Goal: Information Seeking & Learning: Learn about a topic

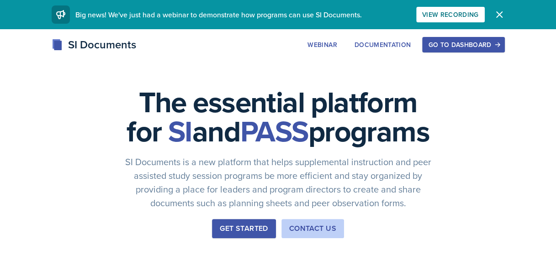
click at [435, 53] on div "SI Documents Webinar Documentation Go to Dashboard Sign Up Go to Dashboard" at bounding box center [278, 55] width 556 height 37
drag, startPoint x: 435, startPoint y: 53, endPoint x: 435, endPoint y: 45, distance: 7.8
click at [435, 45] on div "SI Documents Webinar Documentation Go to Dashboard Sign Up Go to Dashboard" at bounding box center [278, 55] width 556 height 37
click at [435, 45] on div "Go to Dashboard" at bounding box center [463, 44] width 70 height 7
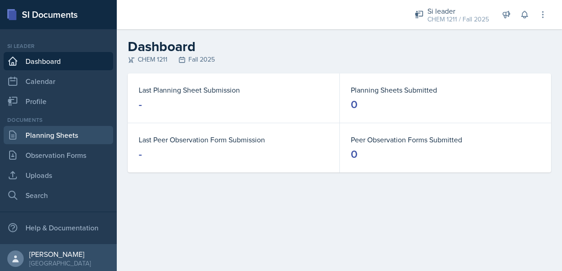
click at [73, 138] on link "Planning Sheets" at bounding box center [59, 135] width 110 height 18
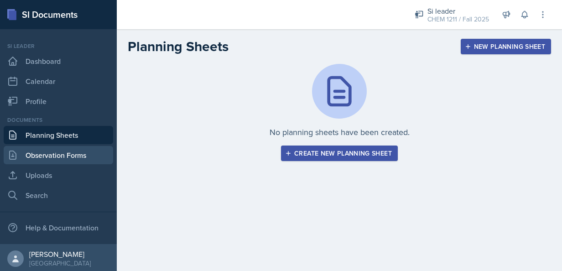
click at [46, 163] on link "Observation Forms" at bounding box center [59, 155] width 110 height 18
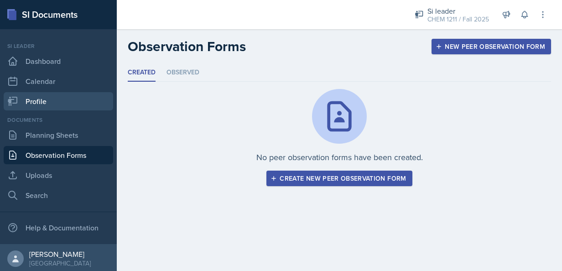
click at [40, 96] on link "Profile" at bounding box center [59, 101] width 110 height 18
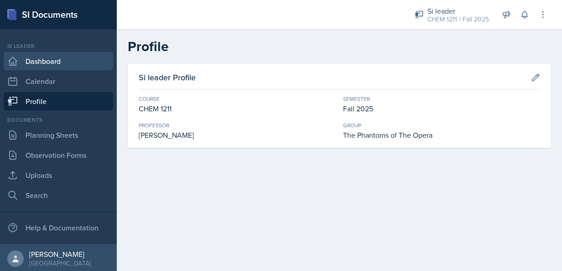
click at [40, 69] on link "Dashboard" at bounding box center [59, 61] width 110 height 18
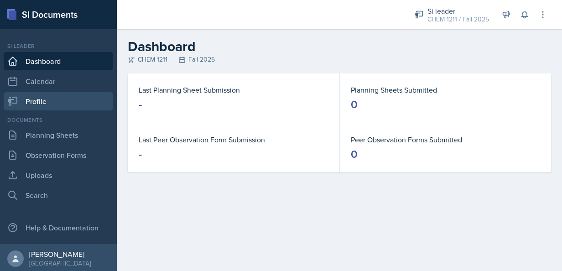
click at [40, 103] on link "Profile" at bounding box center [59, 101] width 110 height 18
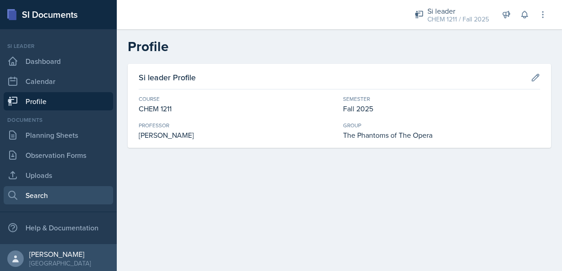
click at [45, 189] on link "Search" at bounding box center [59, 195] width 110 height 18
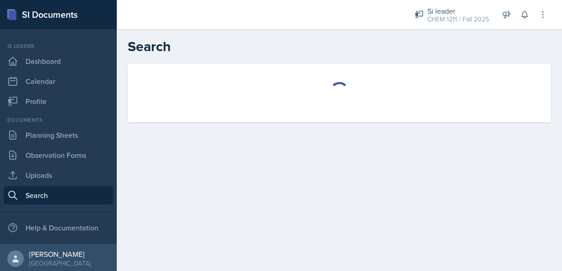
select select "all"
select select "1"
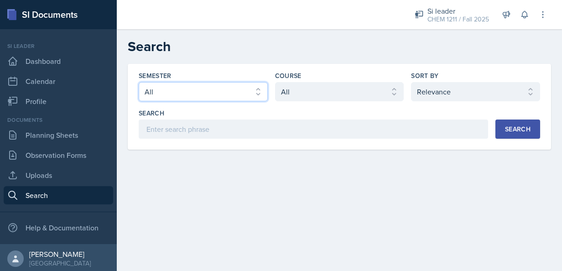
click at [241, 93] on select "Select semester All Fall 2025 Summer 2025 Spring 2025 Fall 2024 Summer 2024 Spr…" at bounding box center [203, 91] width 129 height 19
select select "2bed604d-1099-4043-b1bc-2365e8740244"
click at [139, 82] on select "Select semester All Fall 2025 Summer 2025 Spring 2025 Fall 2024 Summer 2024 Spr…" at bounding box center [203, 91] width 129 height 19
click at [509, 132] on div "Search" at bounding box center [518, 129] width 26 height 7
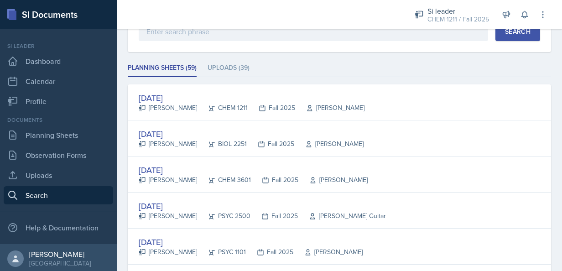
scroll to position [146, 0]
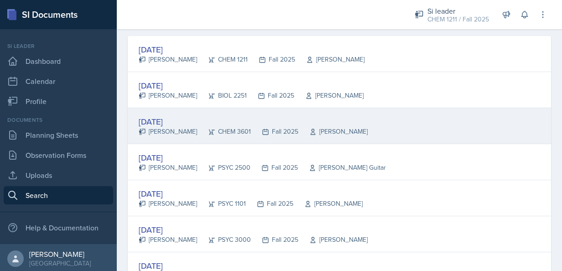
click at [197, 127] on div "CHEM 3601" at bounding box center [224, 132] width 54 height 10
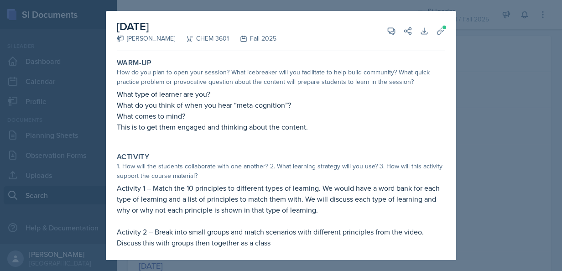
drag, startPoint x: 457, startPoint y: 121, endPoint x: 457, endPoint y: 137, distance: 16.4
click at [457, 137] on div at bounding box center [281, 135] width 562 height 271
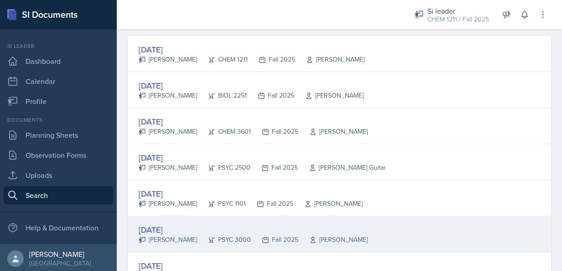
click at [179, 220] on div "[DATE] [PERSON_NAME] PSYC 3000 Fall 2025 [PERSON_NAME]" at bounding box center [340, 234] width 424 height 36
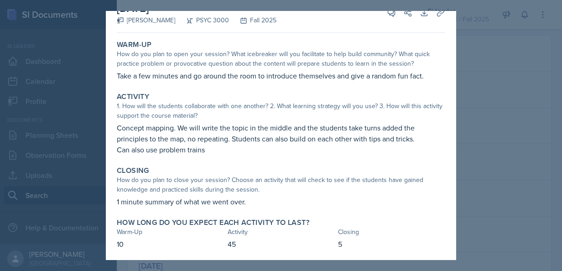
scroll to position [22, 0]
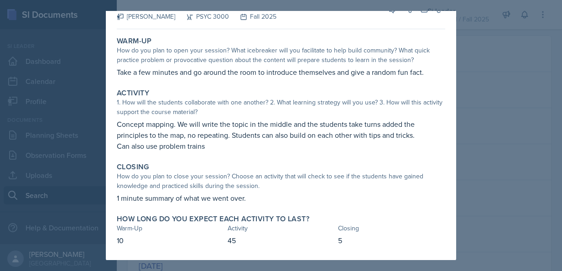
click at [519, 188] on div at bounding box center [281, 135] width 562 height 271
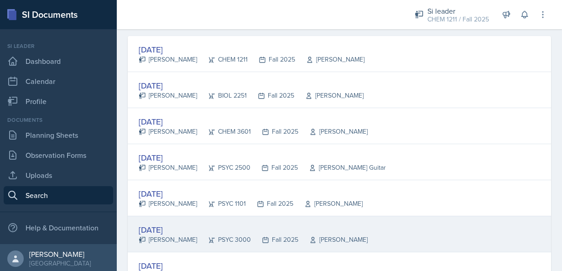
click at [186, 233] on div "[DATE]" at bounding box center [253, 230] width 229 height 12
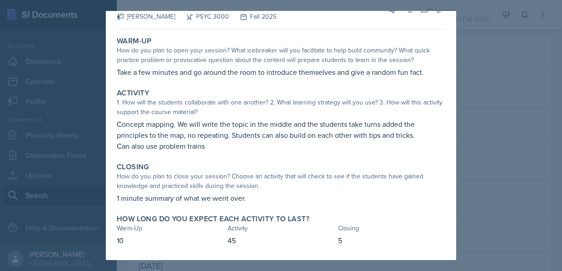
click at [463, 188] on div at bounding box center [281, 135] width 562 height 271
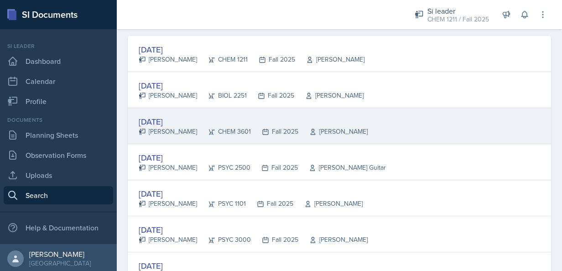
click at [165, 122] on div "[DATE]" at bounding box center [253, 121] width 229 height 12
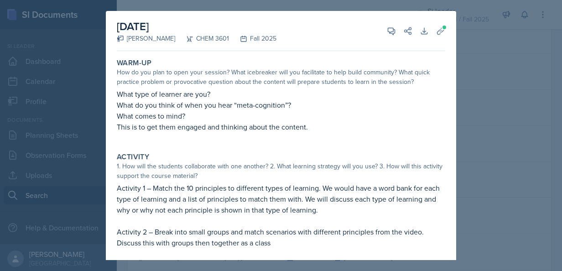
click at [379, 163] on div "1. How will the students collaborate with one another? 2. What learning strateg…" at bounding box center [281, 171] width 329 height 19
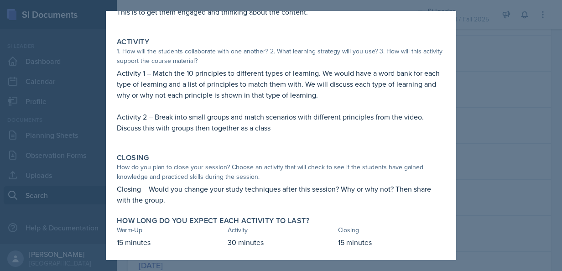
scroll to position [117, 0]
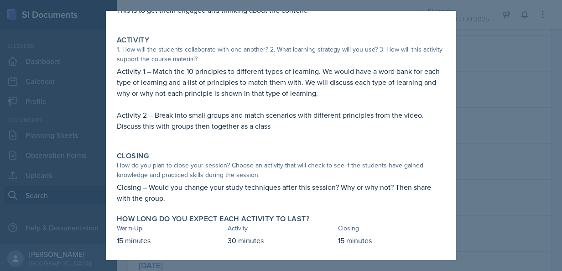
click at [530, 188] on div at bounding box center [281, 135] width 562 height 271
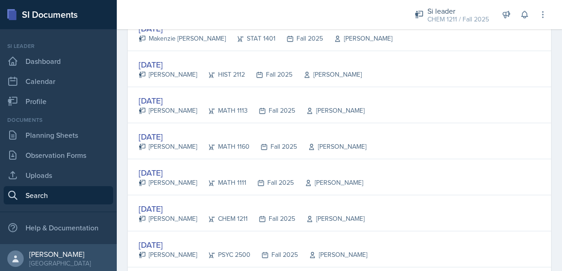
scroll to position [395, 0]
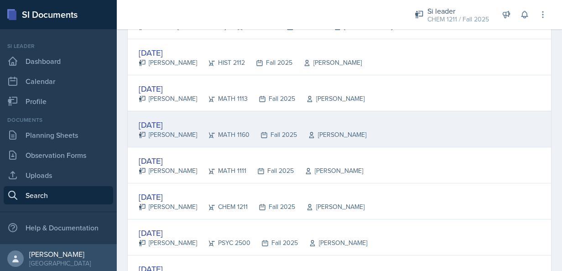
click at [143, 125] on div "[DATE]" at bounding box center [253, 125] width 228 height 12
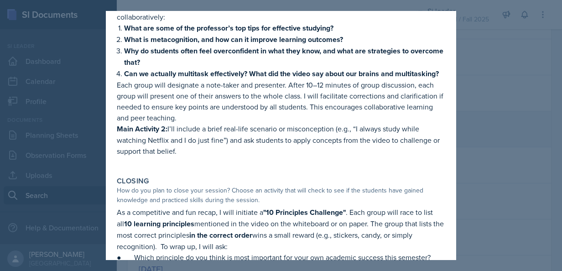
scroll to position [252, 0]
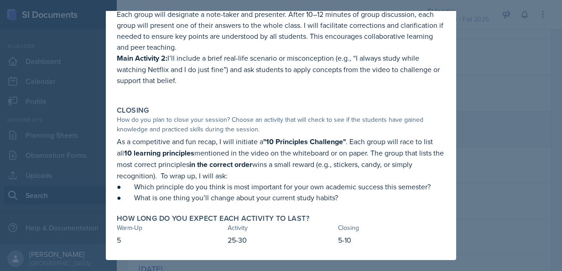
click at [530, 188] on div at bounding box center [281, 135] width 562 height 271
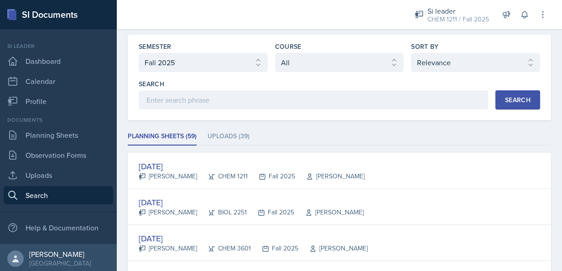
scroll to position [0, 0]
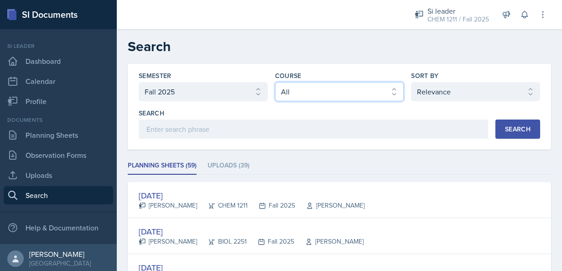
click at [300, 85] on select "Select course All ACCT 2101 ACCT 2102 ACCT 4050 ANTH 1102 ANTH 3301 ARCH 1000 A…" at bounding box center [339, 91] width 129 height 19
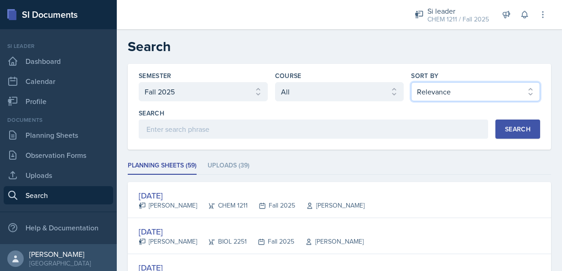
click at [449, 94] on select "Select sort by Relevance Document Date (Asc) Document Date (Desc)" at bounding box center [475, 91] width 129 height 19
click at [358, 141] on div "Semester Select semester All Fall 2025 Summer 2025 Spring 2025 Fall 2024 Summer…" at bounding box center [340, 107] width 424 height 86
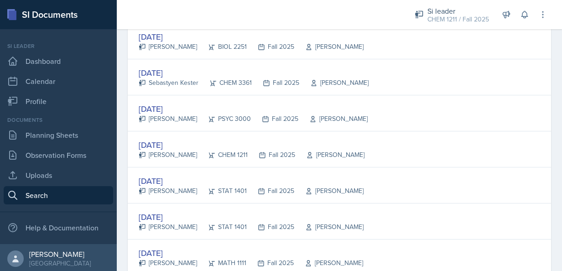
scroll to position [1763, 0]
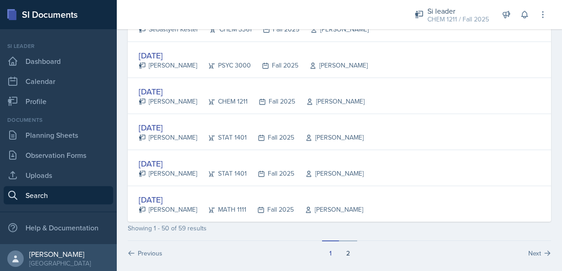
click at [339, 246] on button "2" at bounding box center [348, 249] width 18 height 17
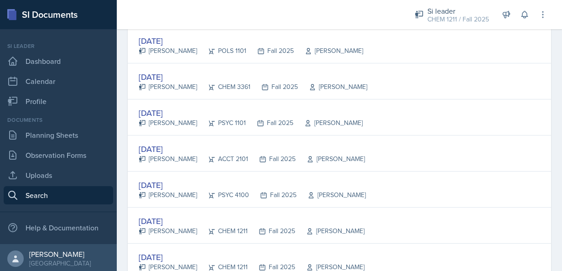
scroll to position [0, 0]
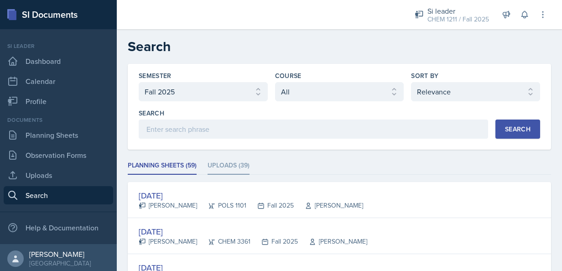
click at [213, 158] on li "Uploads (39)" at bounding box center [229, 166] width 42 height 18
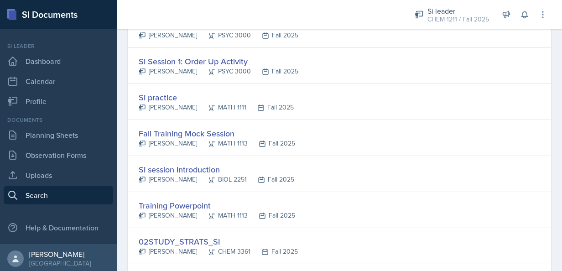
scroll to position [172, 0]
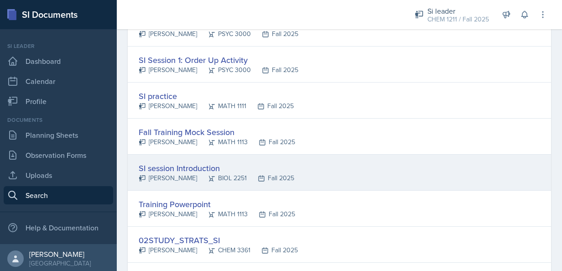
click at [147, 167] on div "SI session Introduction" at bounding box center [217, 168] width 156 height 12
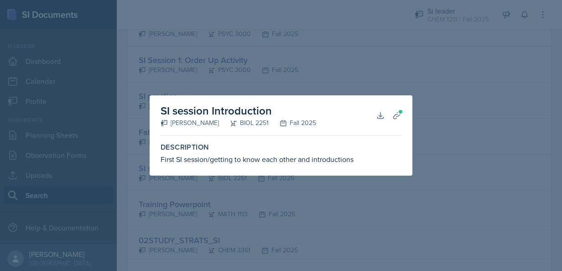
click at [400, 203] on div at bounding box center [281, 135] width 562 height 271
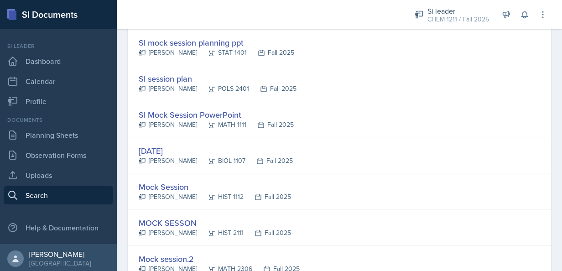
scroll to position [693, 0]
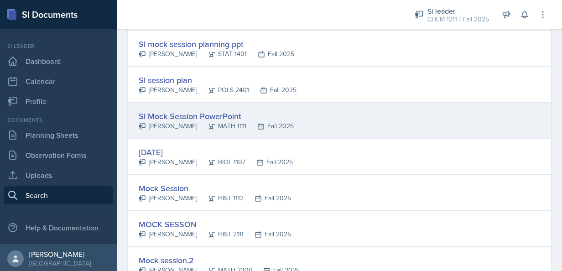
click at [140, 121] on div "[PERSON_NAME]" at bounding box center [168, 126] width 58 height 10
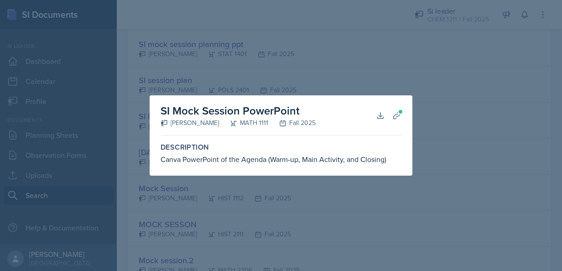
click at [136, 163] on div at bounding box center [281, 135] width 562 height 271
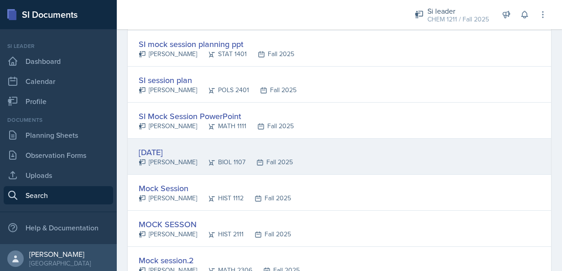
click at [145, 159] on icon at bounding box center [142, 162] width 7 height 7
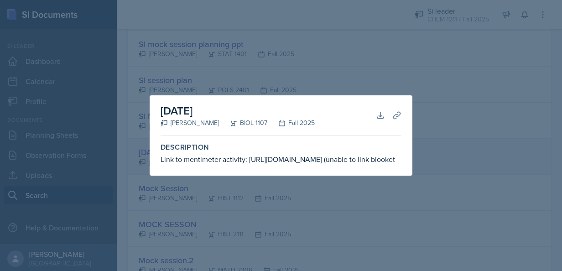
click at [131, 147] on div at bounding box center [281, 135] width 562 height 271
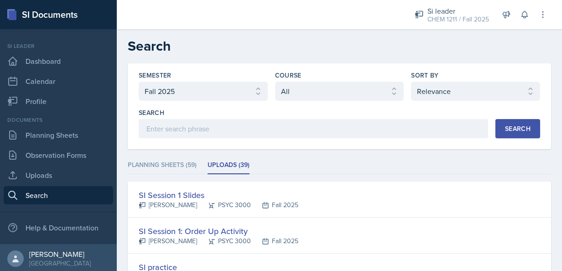
scroll to position [0, 0]
click at [146, 158] on li "Planning Sheets (59)" at bounding box center [162, 166] width 69 height 18
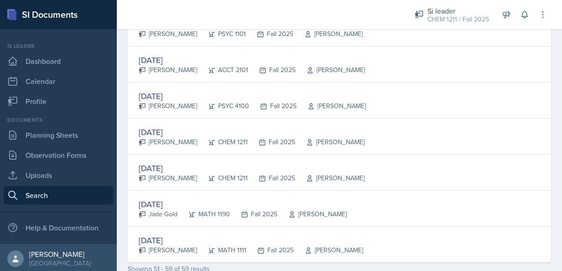
scroll to position [291, 0]
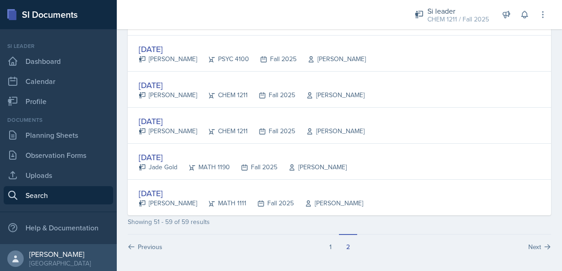
click at [342, 247] on button "2" at bounding box center [348, 242] width 18 height 17
click at [322, 248] on button "1" at bounding box center [330, 242] width 17 height 17
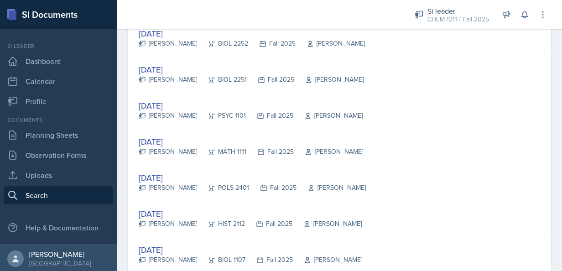
scroll to position [1244, 0]
